Goal: Transaction & Acquisition: Book appointment/travel/reservation

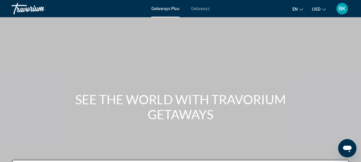
click at [200, 9] on span "Getaways" at bounding box center [200, 8] width 19 height 5
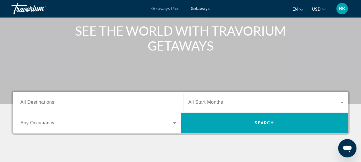
scroll to position [69, 0]
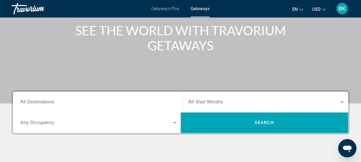
click at [48, 102] on span "All Destinations" at bounding box center [37, 101] width 34 height 5
click at [48, 102] on input "Destination All Destinations" at bounding box center [97, 102] width 155 height 7
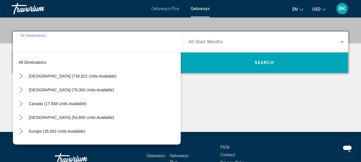
scroll to position [140, 0]
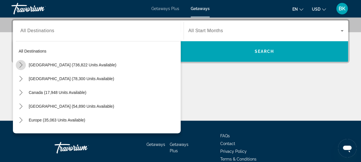
click at [21, 63] on icon "Toggle United States (736,822 units available) submenu" at bounding box center [20, 65] width 3 height 6
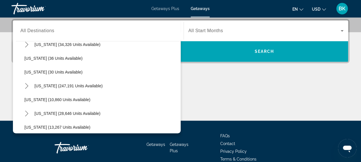
scroll to position [79, 0]
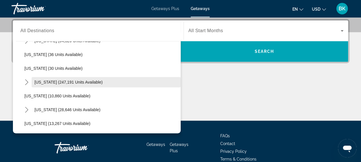
click at [46, 83] on span "Florida (247,191 units available)" at bounding box center [68, 82] width 68 height 5
type input "**********"
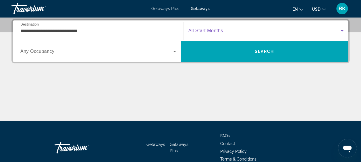
click at [233, 27] on span "Search widget" at bounding box center [264, 30] width 152 height 7
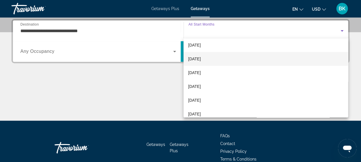
scroll to position [33, 0]
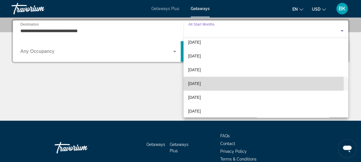
click at [201, 84] on span "[DATE]" at bounding box center [194, 83] width 13 height 7
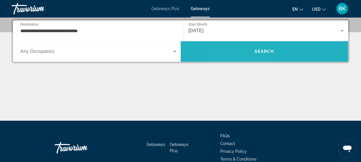
click at [240, 47] on span "Search" at bounding box center [264, 51] width 168 height 14
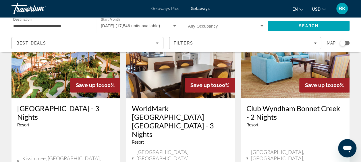
scroll to position [71, 0]
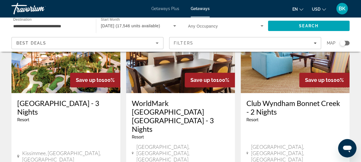
click at [73, 60] on img "Main content" at bounding box center [65, 47] width 109 height 92
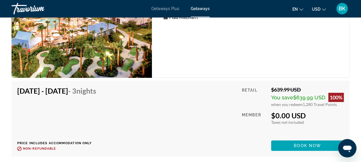
scroll to position [1066, 0]
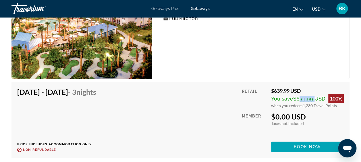
drag, startPoint x: 313, startPoint y: 95, endPoint x: 296, endPoint y: 94, distance: 16.6
click at [296, 96] on span "$639.99 USD" at bounding box center [309, 99] width 32 height 6
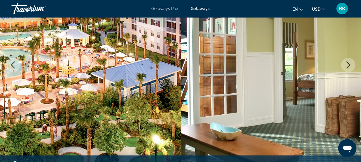
scroll to position [0, 0]
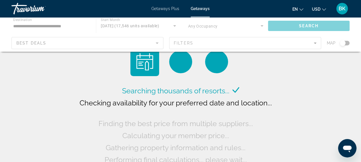
click at [290, 42] on div "Main content" at bounding box center [180, 34] width 361 height 34
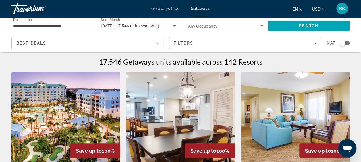
click at [290, 42] on div "Filters" at bounding box center [245, 43] width 143 height 5
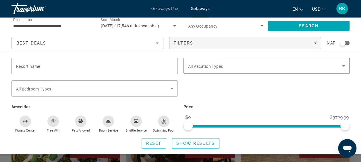
click at [203, 67] on span "All Vacation Types" at bounding box center [205, 66] width 35 height 5
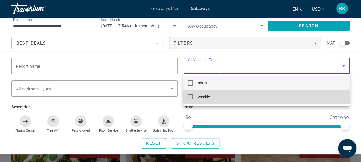
click at [189, 98] on mat-pseudo-checkbox at bounding box center [190, 96] width 5 height 5
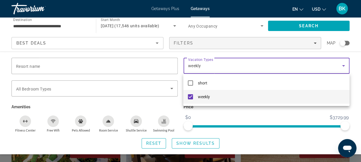
click at [198, 141] on div at bounding box center [180, 81] width 361 height 162
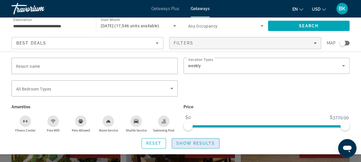
click at [189, 142] on span "Show Results" at bounding box center [195, 143] width 38 height 5
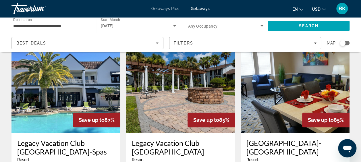
scroll to position [241, 0]
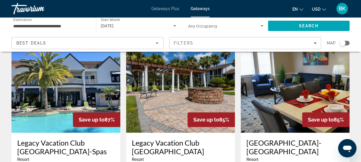
click at [76, 91] on img "Main content" at bounding box center [65, 87] width 109 height 92
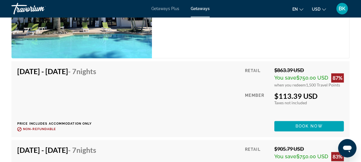
scroll to position [1370, 0]
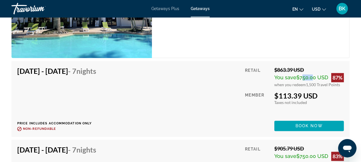
drag, startPoint x: 298, startPoint y: 72, endPoint x: 310, endPoint y: 72, distance: 12.1
click at [310, 74] on span "$750.00 USD" at bounding box center [312, 77] width 32 height 6
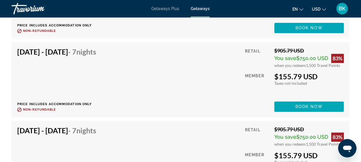
scroll to position [1410, 0]
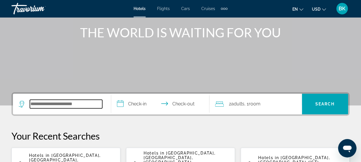
click at [62, 103] on input "Search hotel destination" at bounding box center [66, 104] width 72 height 9
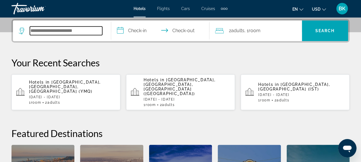
scroll to position [140, 0]
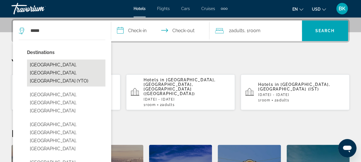
click at [57, 63] on button "Toronto, ON, Canada (YTO)" at bounding box center [66, 72] width 78 height 27
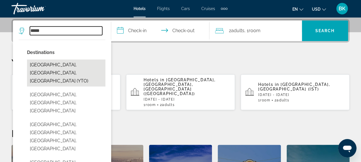
type input "**********"
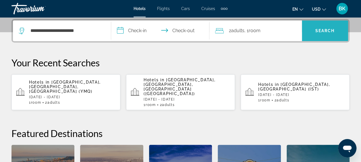
click at [328, 26] on span "Search" at bounding box center [325, 31] width 46 height 14
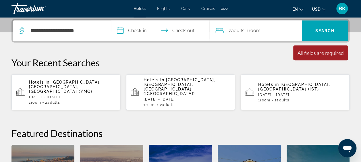
click at [139, 28] on input "**********" at bounding box center [161, 31] width 100 height 22
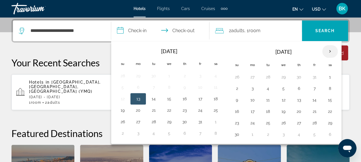
click at [329, 53] on th "Next month" at bounding box center [329, 51] width 15 height 13
click at [326, 49] on th "Next month" at bounding box center [329, 51] width 15 height 13
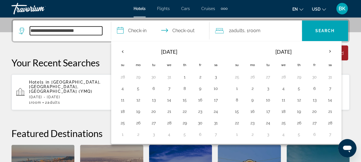
click at [95, 26] on input "**********" at bounding box center [66, 30] width 72 height 9
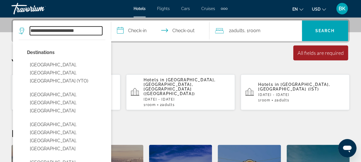
click at [88, 34] on input "**********" at bounding box center [66, 30] width 72 height 9
type input "*"
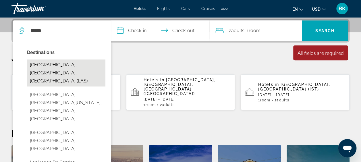
click at [70, 67] on button "Las Vegas, NV, United States (LAS)" at bounding box center [66, 72] width 78 height 27
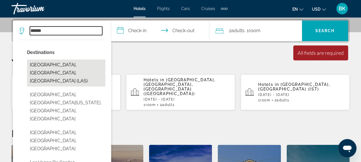
type input "**********"
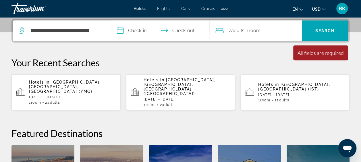
click at [141, 29] on input "**********" at bounding box center [161, 31] width 100 height 22
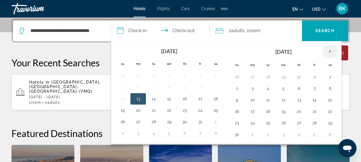
click at [325, 53] on th "Next month" at bounding box center [329, 51] width 15 height 13
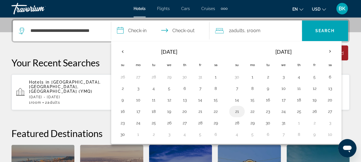
click at [235, 112] on button "21" at bounding box center [236, 111] width 9 height 8
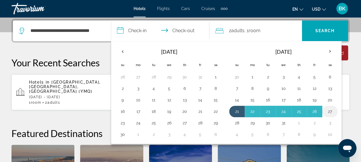
click at [325, 110] on button "27" at bounding box center [329, 111] width 9 height 8
type input "**********"
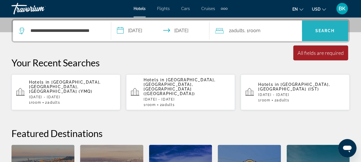
click at [321, 36] on span "Search" at bounding box center [325, 31] width 46 height 14
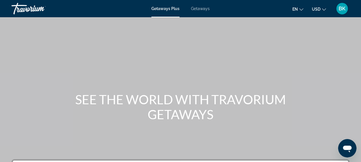
click at [201, 9] on span "Getaways" at bounding box center [200, 8] width 19 height 5
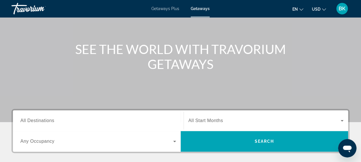
scroll to position [53, 0]
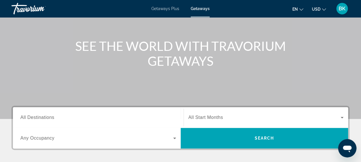
click at [42, 118] on span "All Destinations" at bounding box center [37, 117] width 34 height 5
click at [42, 118] on input "Destination All Destinations" at bounding box center [97, 117] width 155 height 7
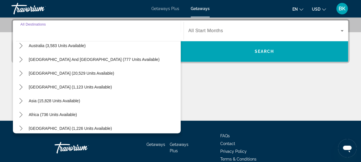
scroll to position [88, 0]
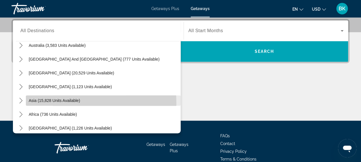
click at [41, 103] on span "Select destination: Asia (15,828 units available)" at bounding box center [103, 101] width 155 height 14
type input "**********"
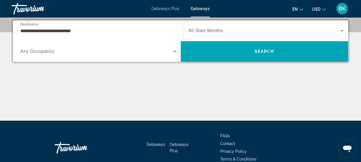
click at [243, 26] on div "Search widget" at bounding box center [265, 31] width 155 height 16
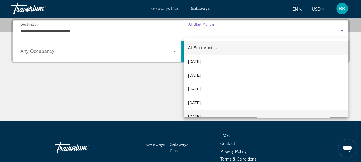
click at [201, 114] on span "[DATE]" at bounding box center [194, 116] width 13 height 7
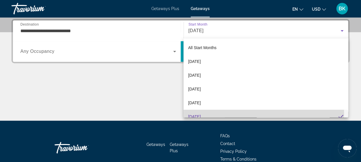
scroll to position [0, 0]
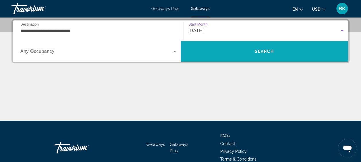
click at [264, 53] on span "Search" at bounding box center [264, 51] width 168 height 14
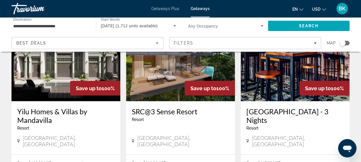
scroll to position [475, 0]
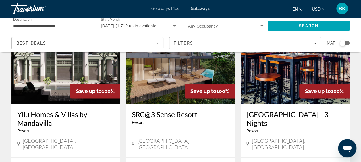
click at [278, 67] on img "Main content" at bounding box center [294, 58] width 109 height 92
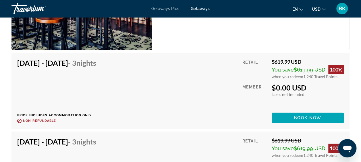
scroll to position [1130, 0]
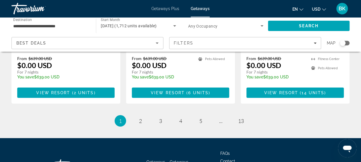
scroll to position [794, 0]
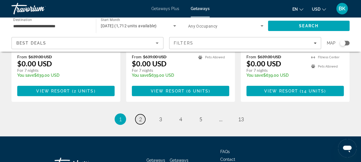
click at [141, 116] on span "2" at bounding box center [140, 119] width 3 height 6
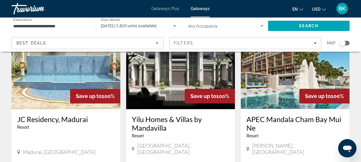
scroll to position [56, 0]
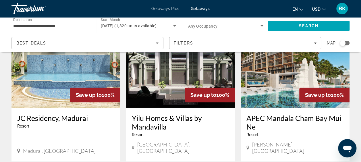
click at [258, 59] on img "Main content" at bounding box center [294, 62] width 109 height 92
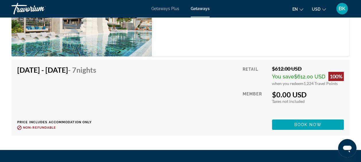
scroll to position [1075, 0]
